Goal: Information Seeking & Learning: Learn about a topic

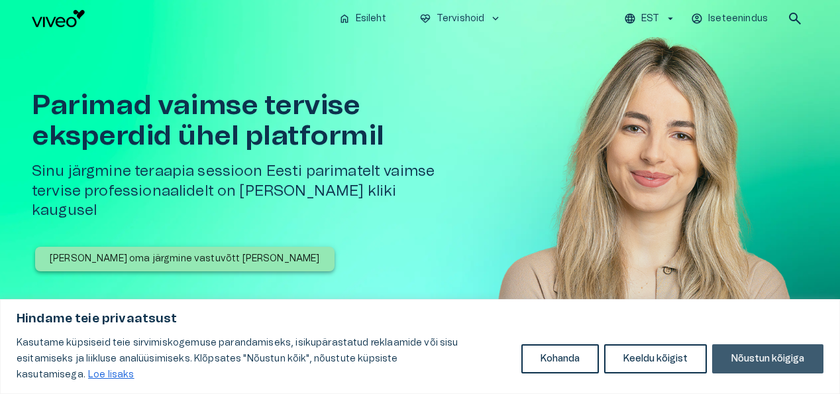
click at [748, 372] on button "Nõustun kõigiga" at bounding box center [767, 358] width 111 height 29
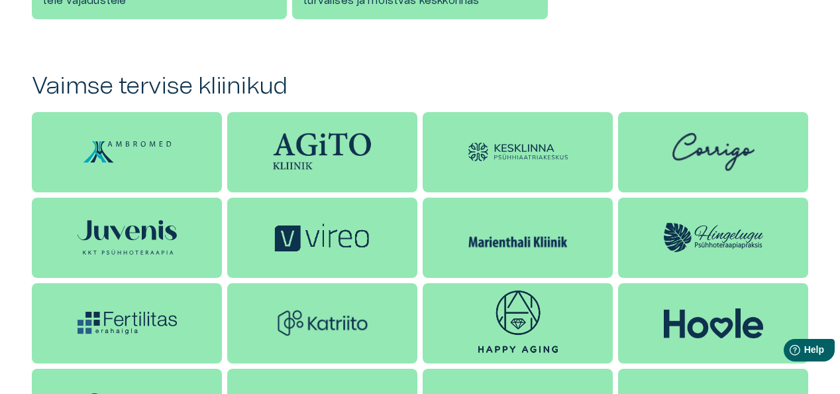
click at [502, 85] on h2 "Vaimse tervise kliinikud" at bounding box center [420, 86] width 777 height 28
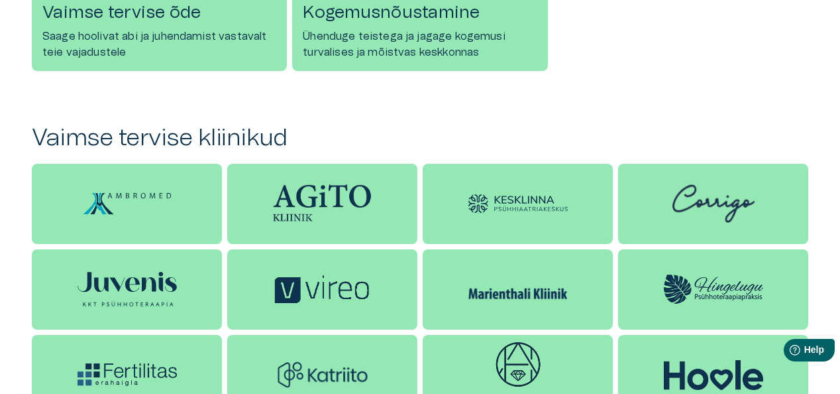
scroll to position [1029, 0]
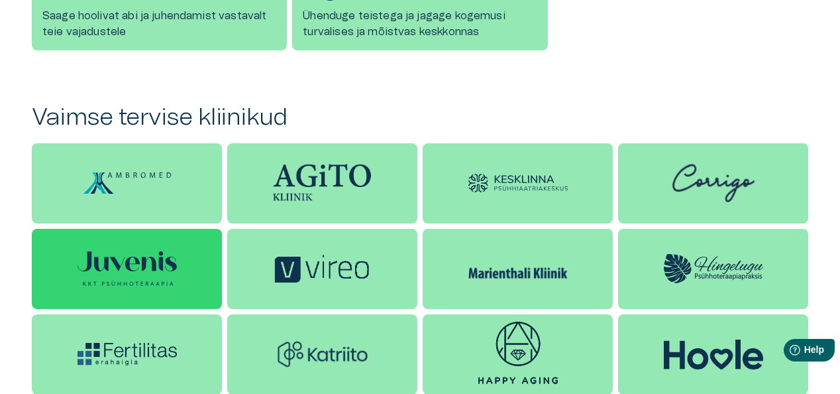
click at [179, 278] on div at bounding box center [127, 269] width 190 height 80
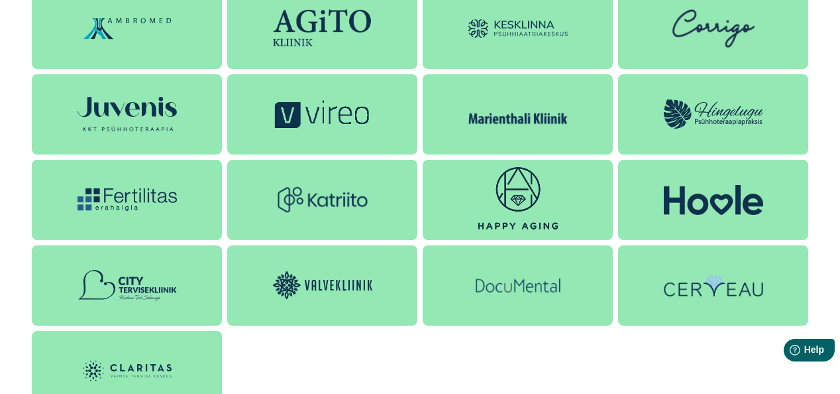
scroll to position [1162, 0]
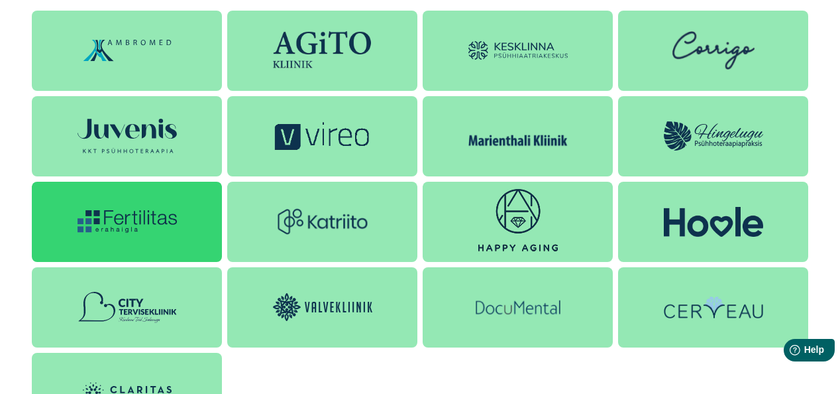
click at [178, 208] on div at bounding box center [127, 222] width 190 height 80
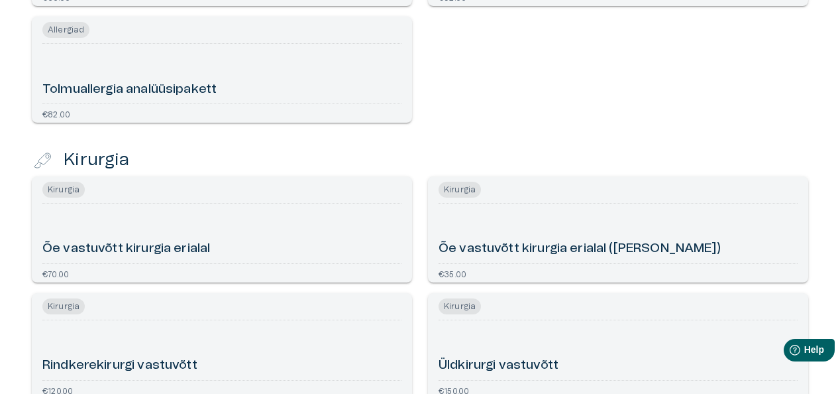
scroll to position [1162, 0]
